Goal: Find specific page/section: Find specific page/section

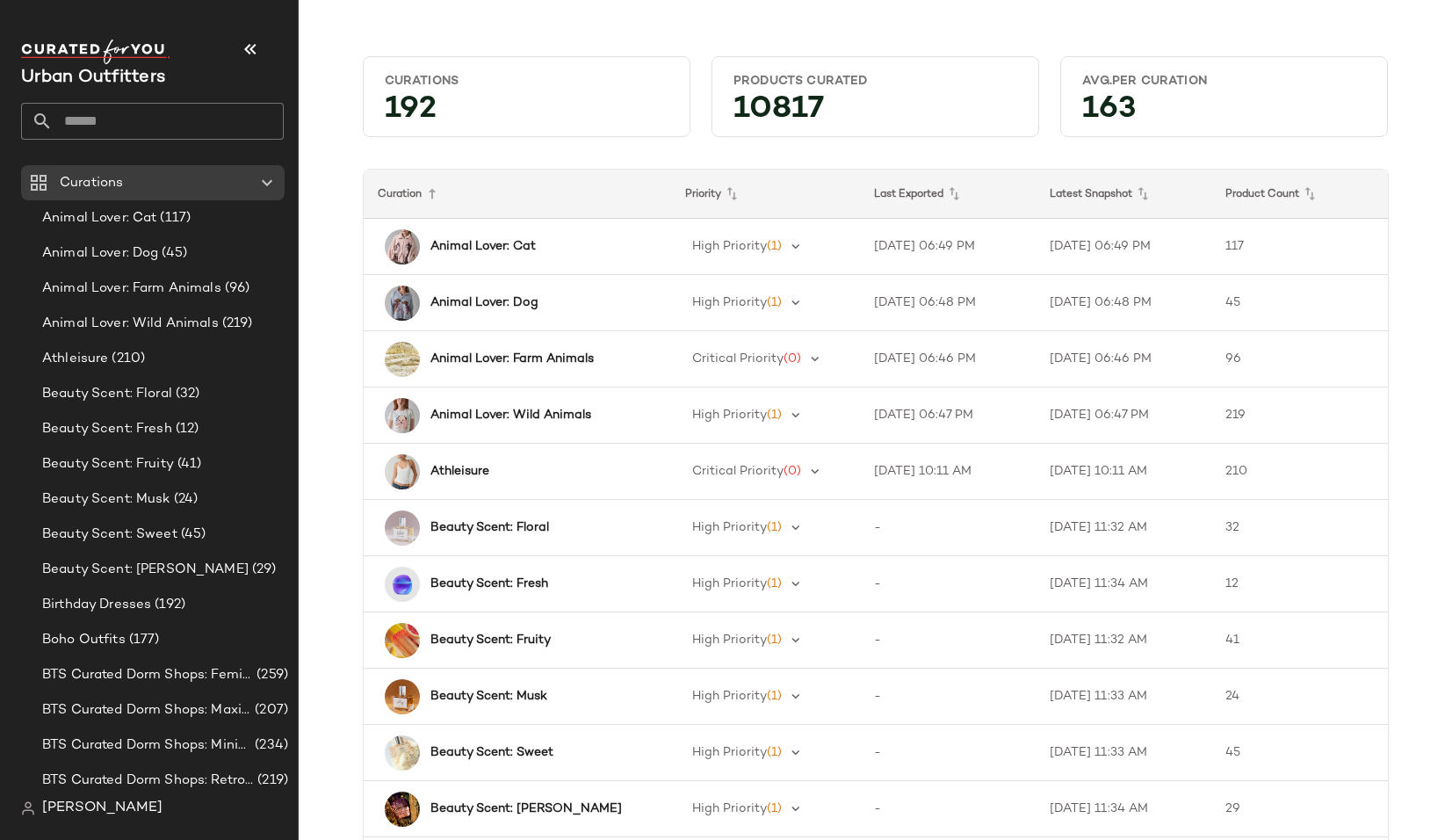
click at [135, 120] on input "text" at bounding box center [169, 121] width 231 height 37
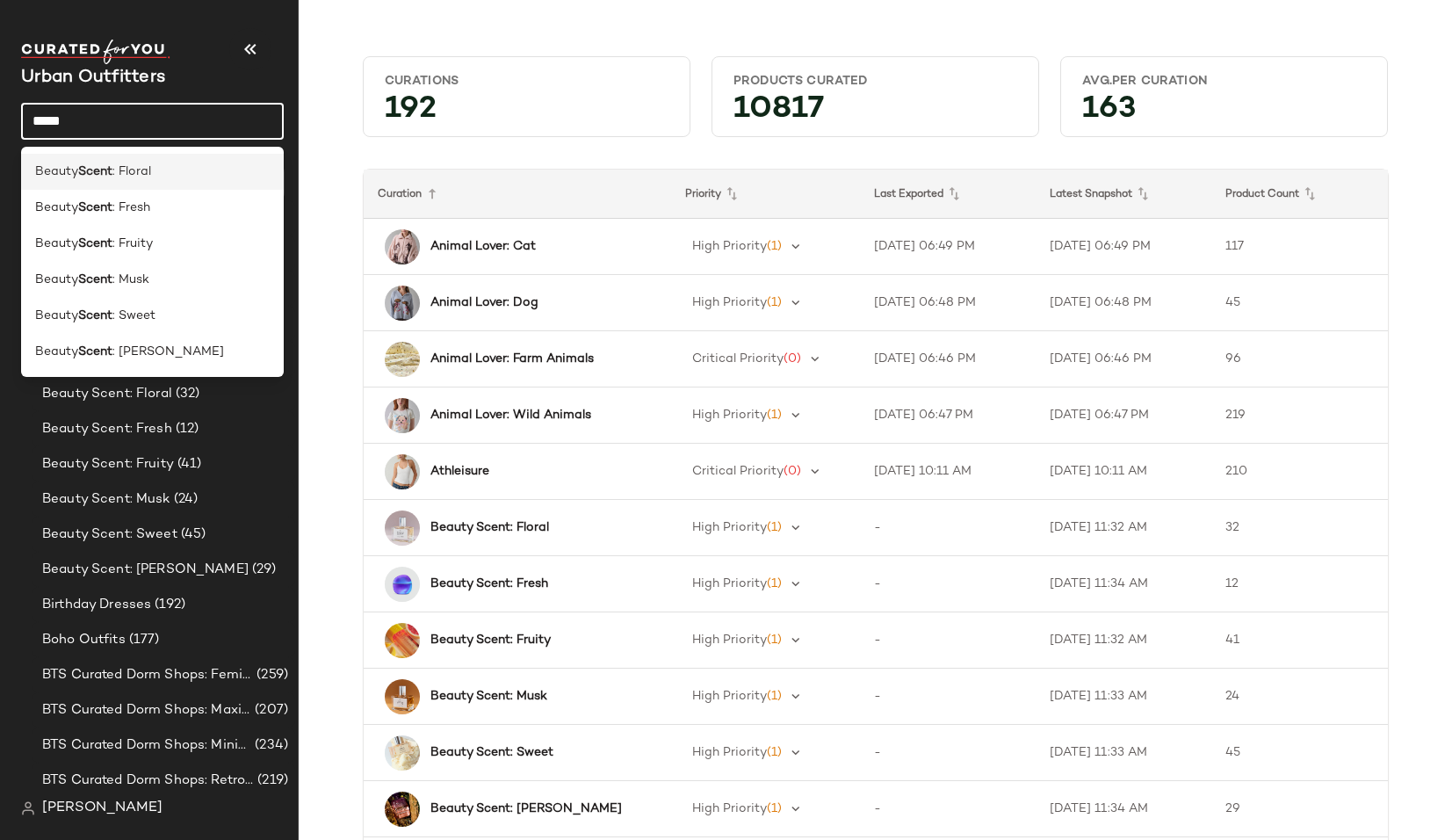
type input "*****"
click at [164, 170] on div "Beauty Scent : Floral" at bounding box center [152, 171] width 235 height 18
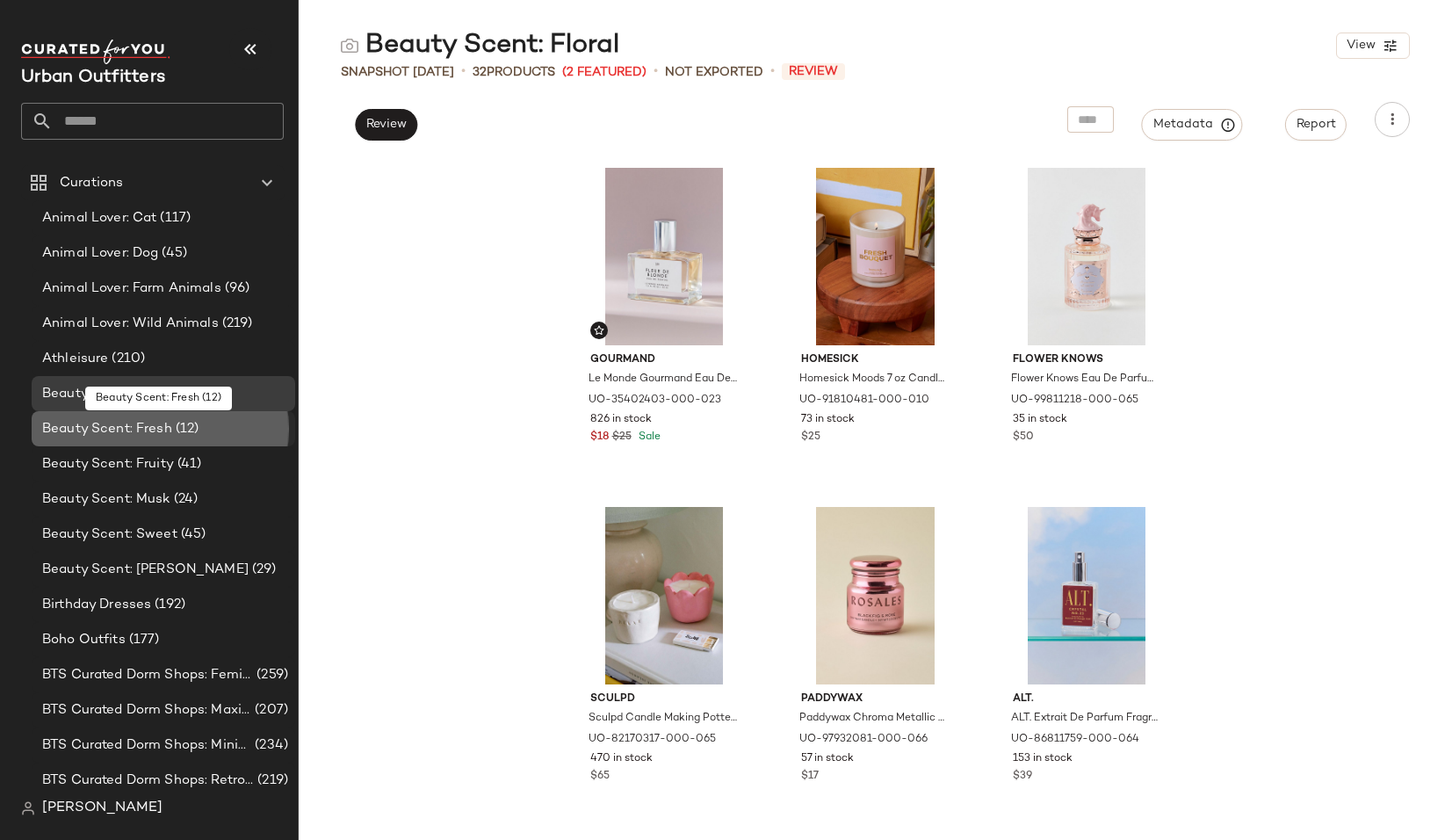
click at [176, 432] on span "(12)" at bounding box center [186, 429] width 27 height 20
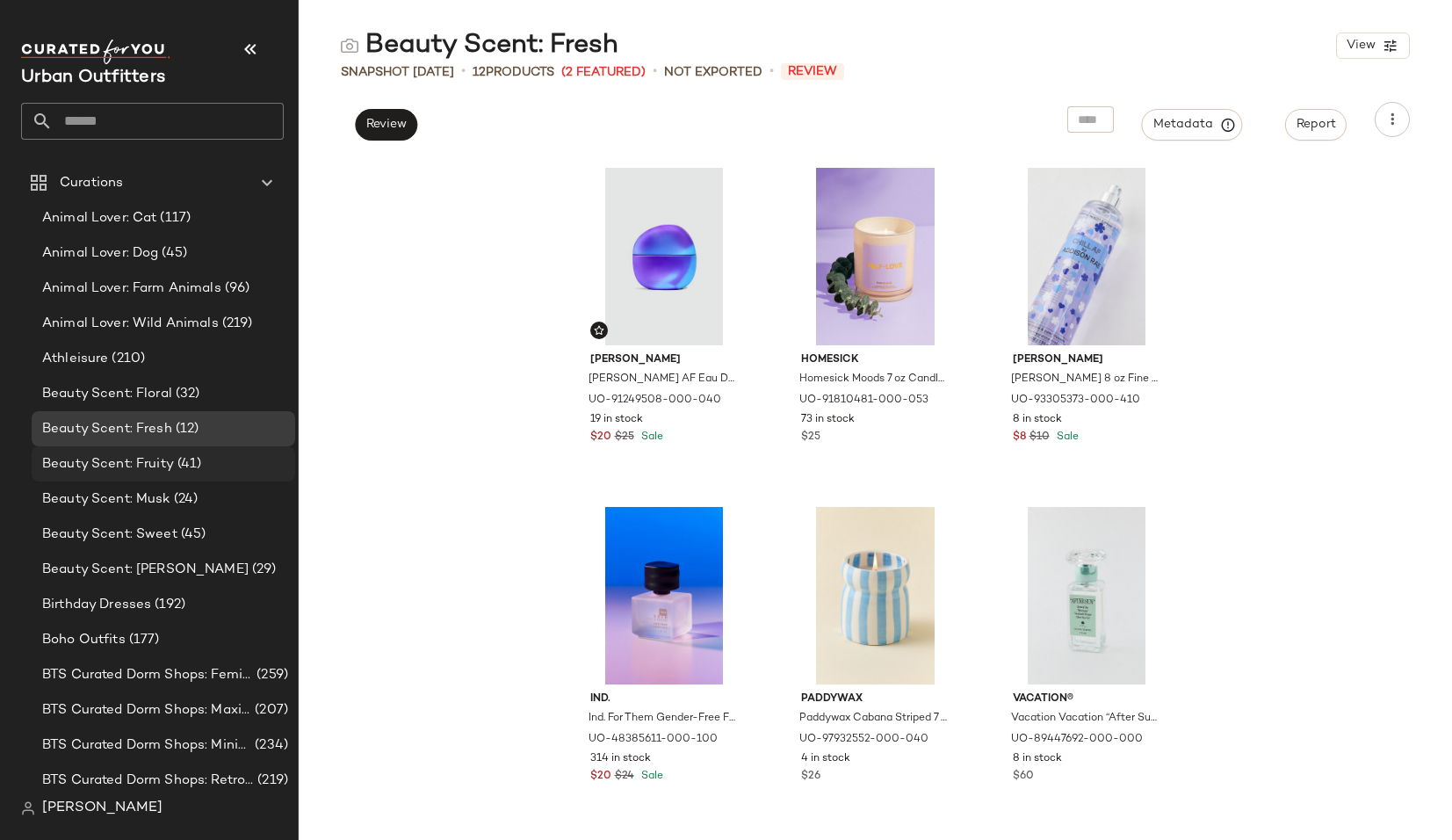
click at [156, 451] on div "Beauty Scent: Fruity (41)" at bounding box center [163, 463] width 263 height 35
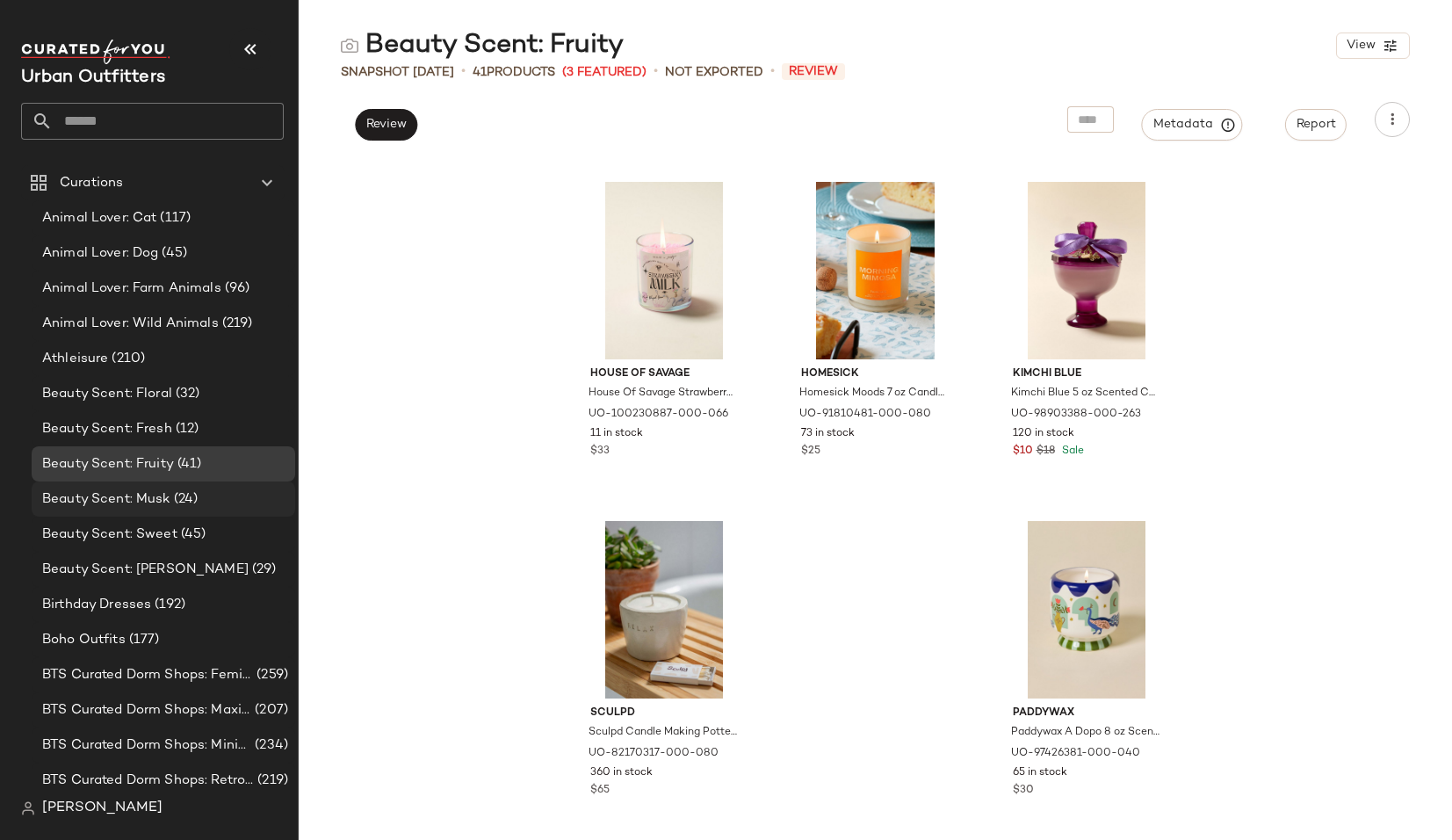
click at [166, 501] on span "Beauty Scent: Musk" at bounding box center [106, 499] width 128 height 20
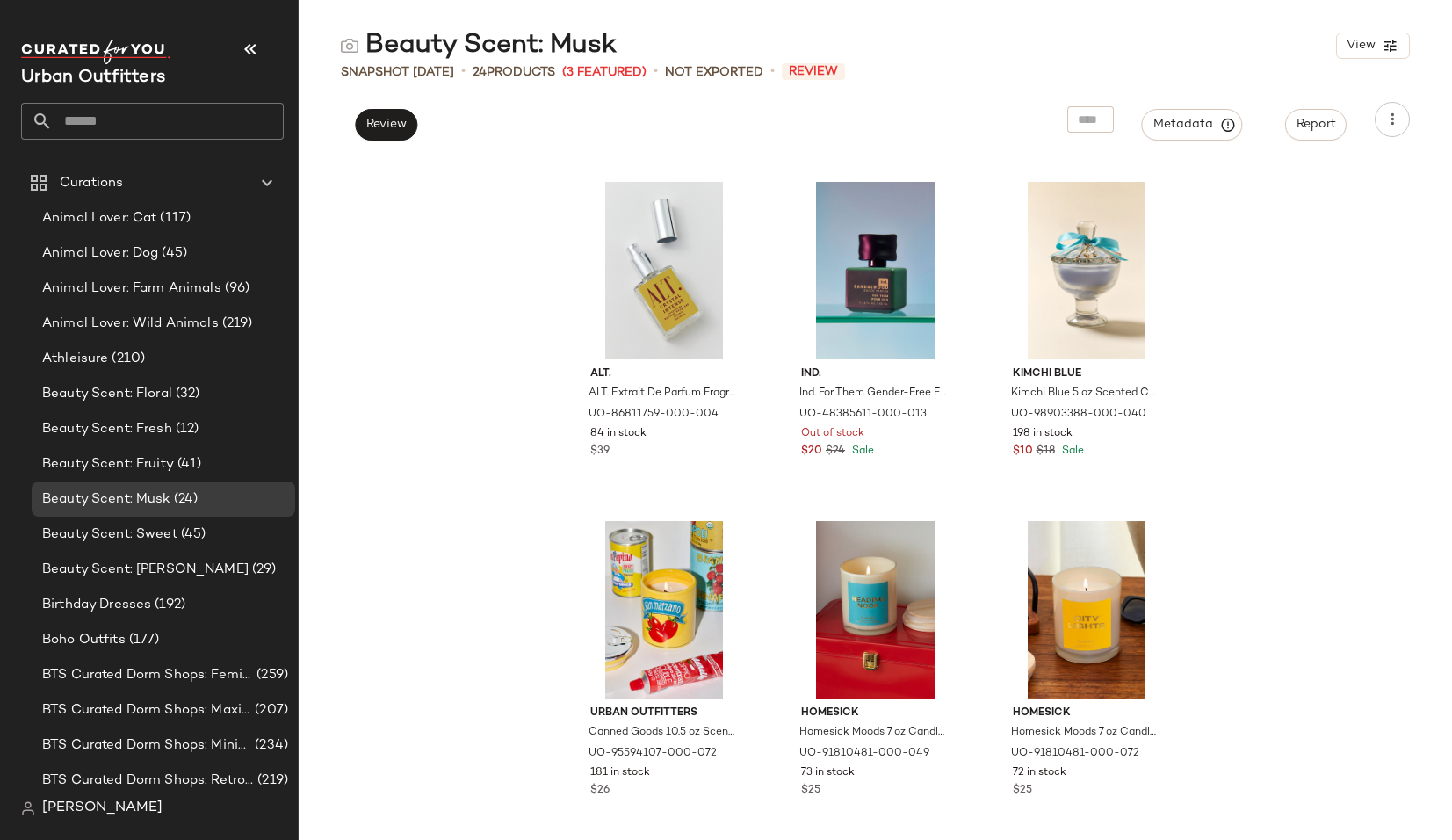
scroll to position [2035, 0]
click at [166, 535] on span "Beauty Scent: Sweet" at bounding box center [110, 534] width 135 height 20
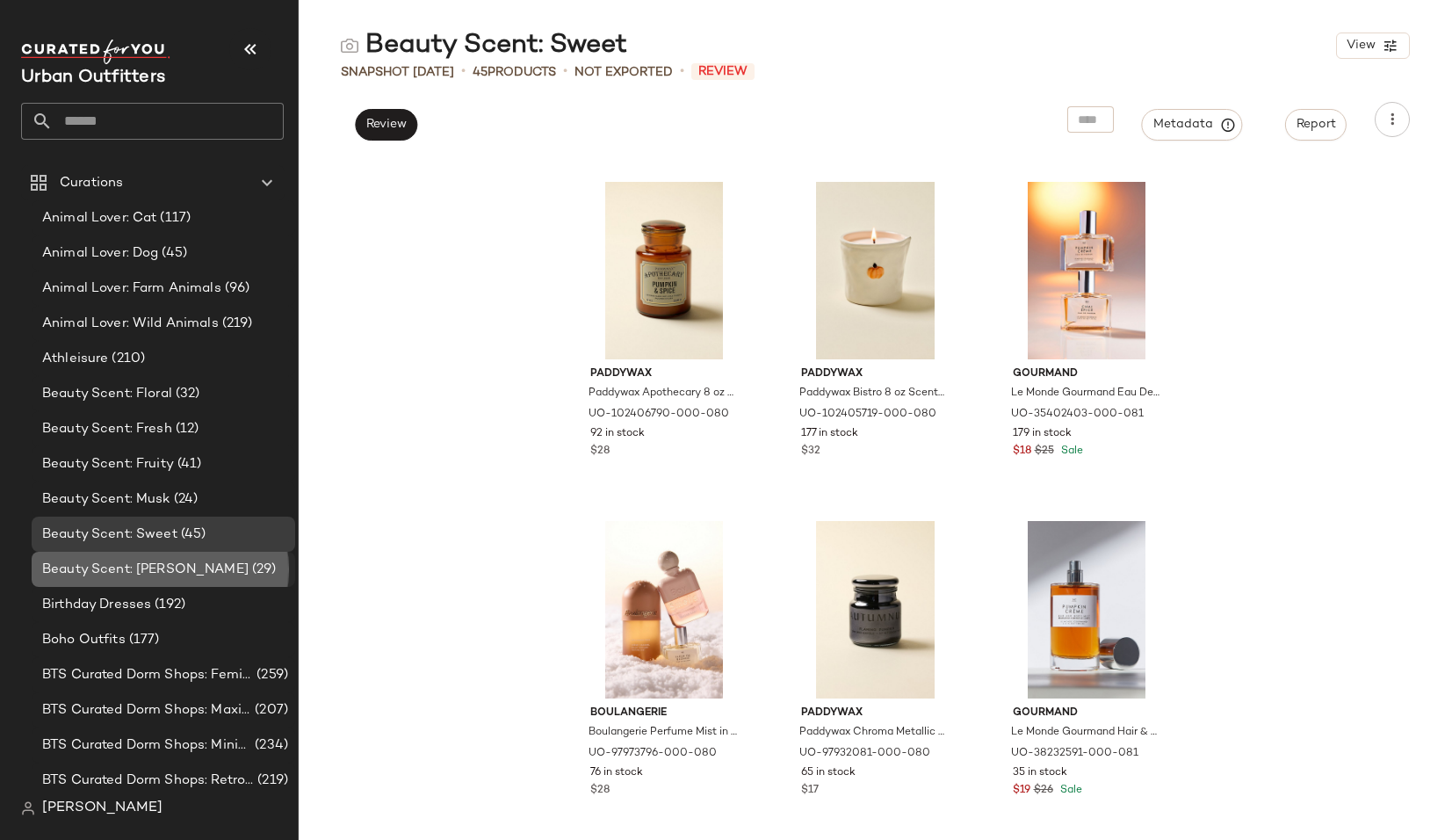
click at [249, 570] on span "(29)" at bounding box center [263, 569] width 28 height 20
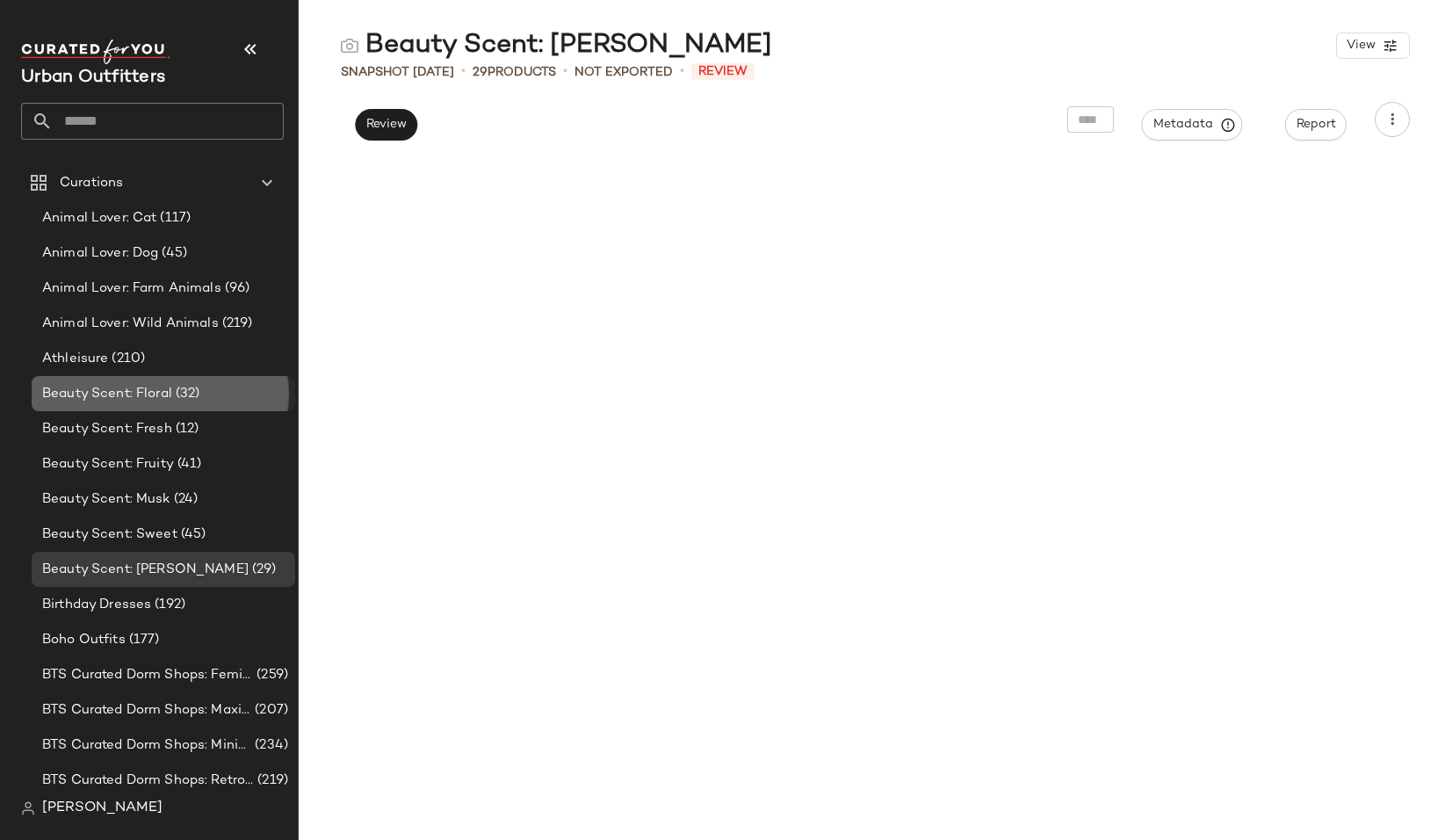
click at [163, 397] on span "Beauty Scent: Floral" at bounding box center [107, 393] width 130 height 20
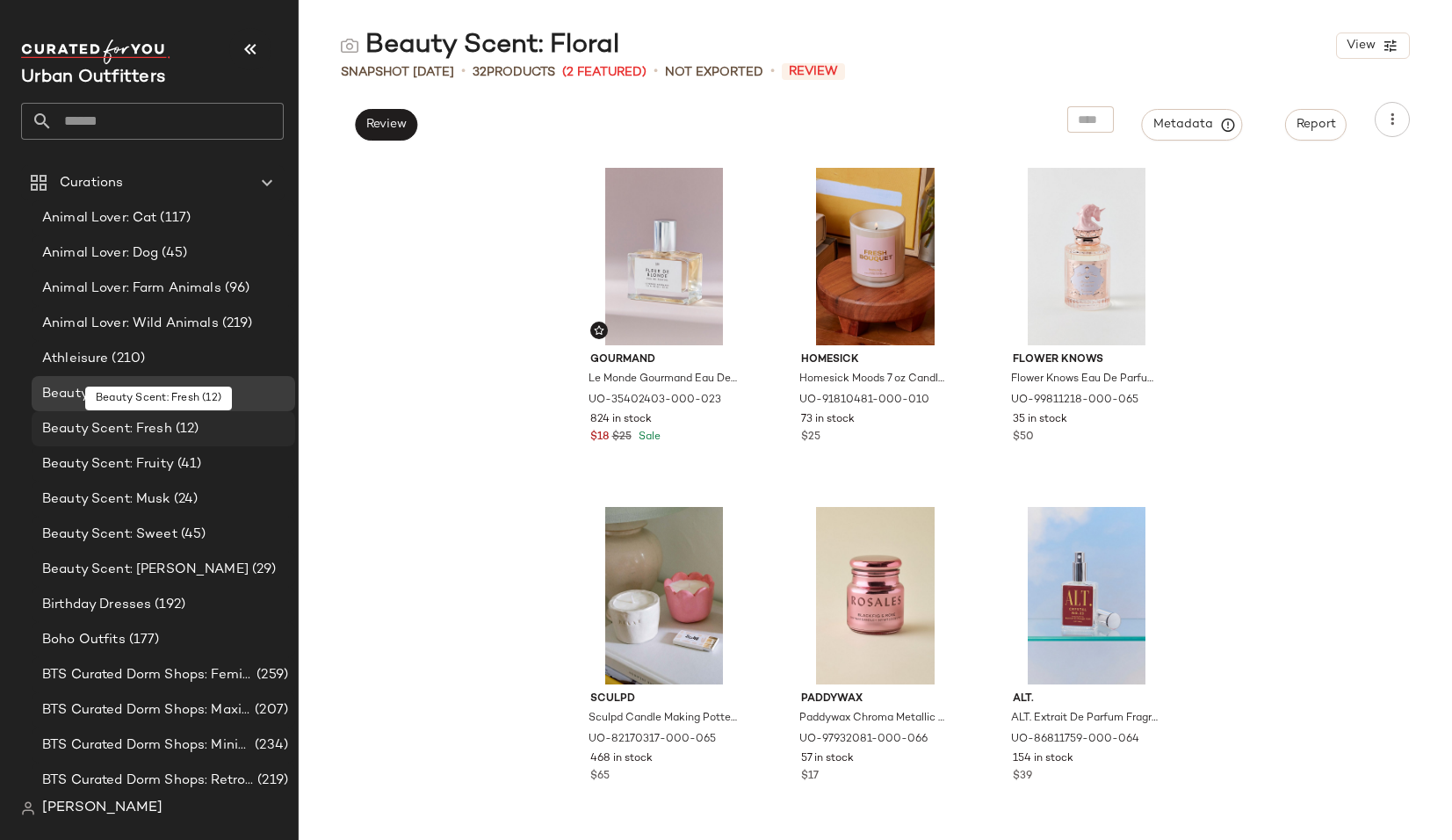
click at [172, 428] on span "(12)" at bounding box center [186, 429] width 27 height 20
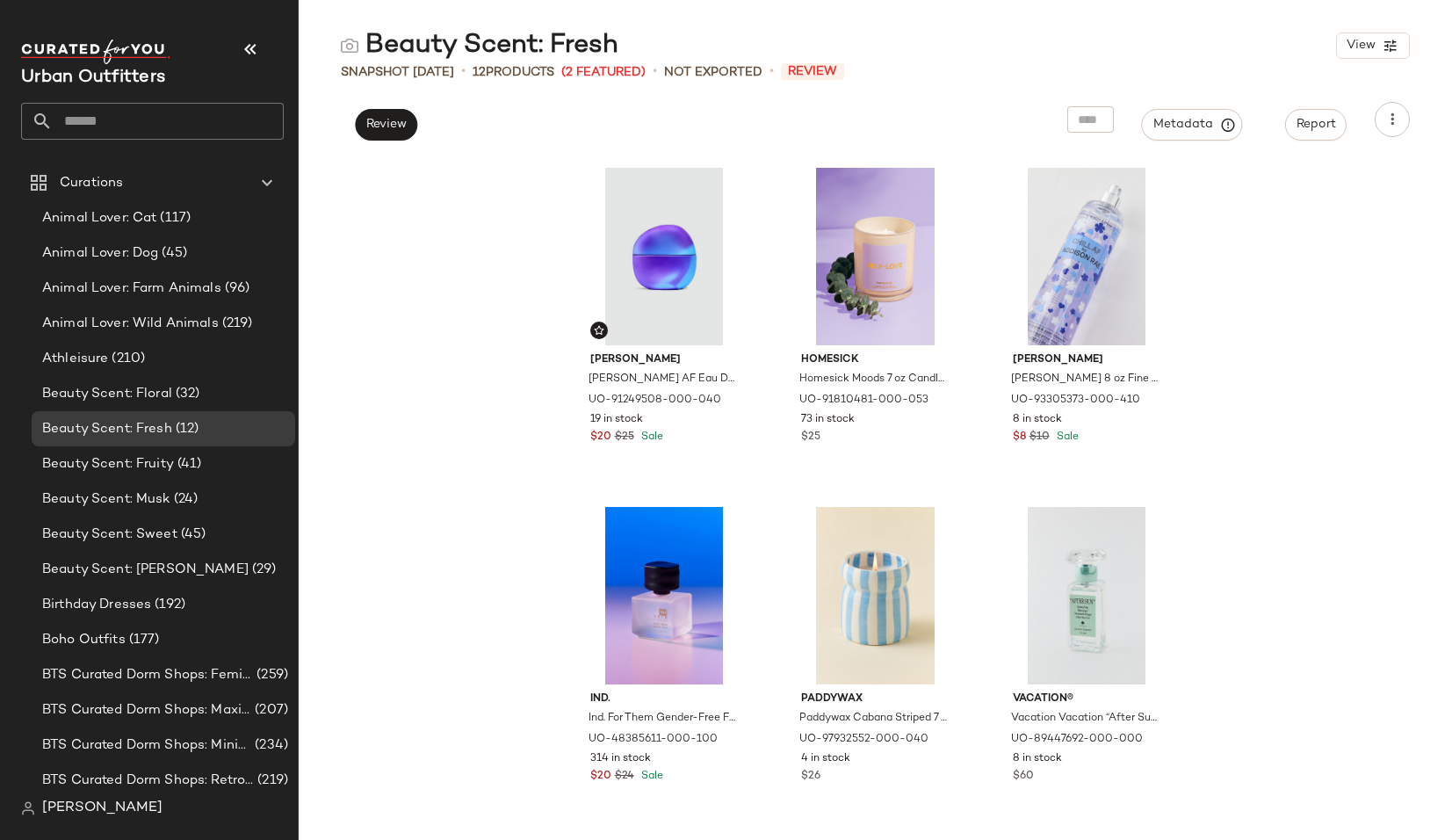
scroll to position [-1, 0]
